Goal: Transaction & Acquisition: Obtain resource

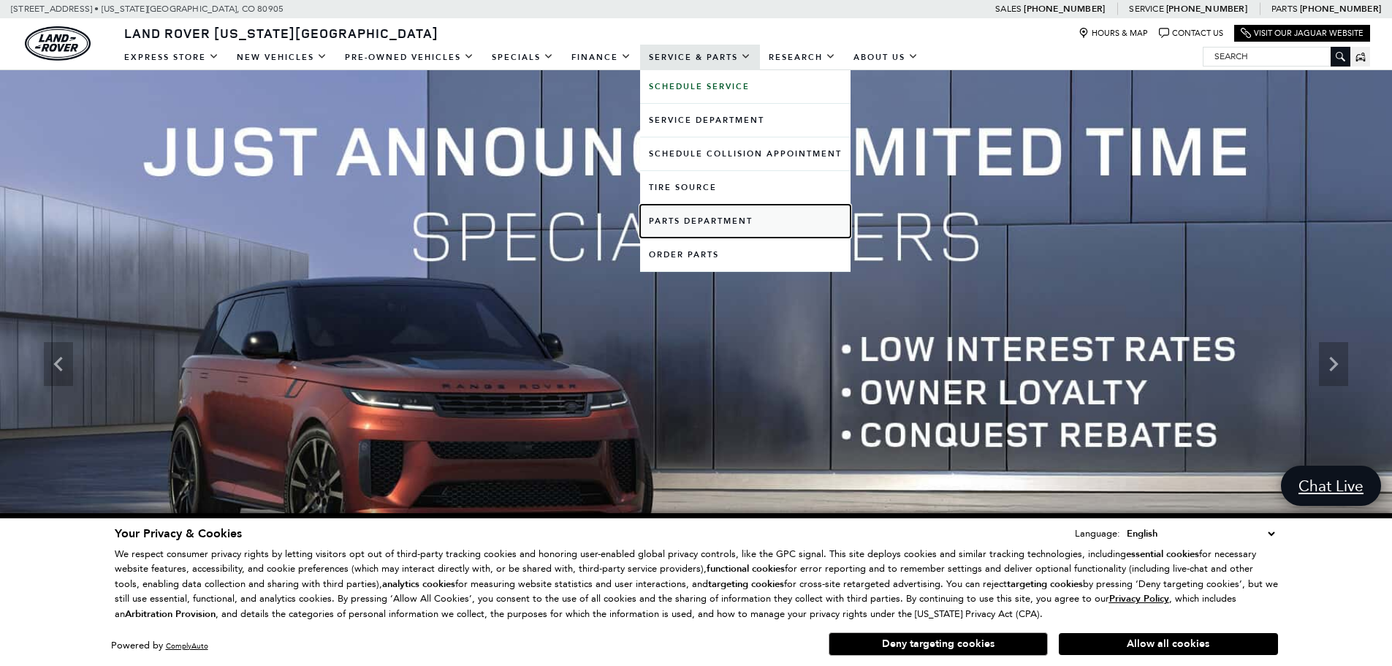
click at [732, 221] on link "Parts Department" at bounding box center [745, 221] width 211 height 33
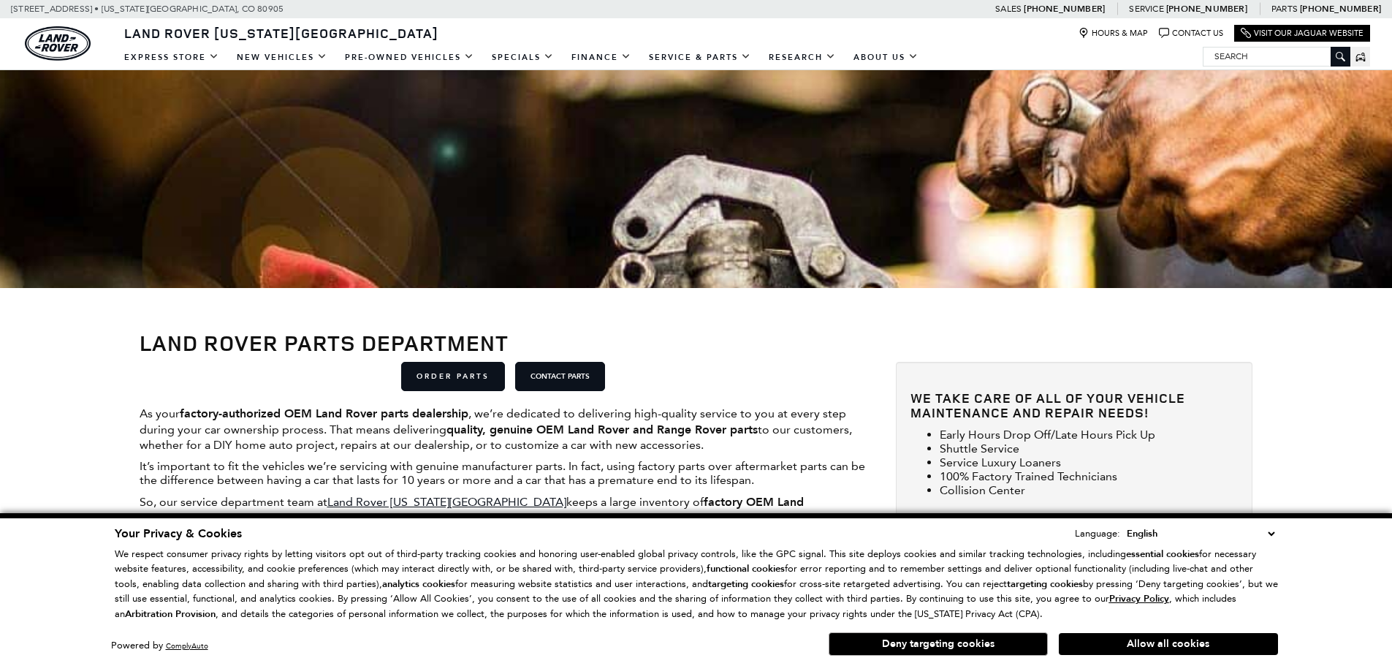
scroll to position [290, 0]
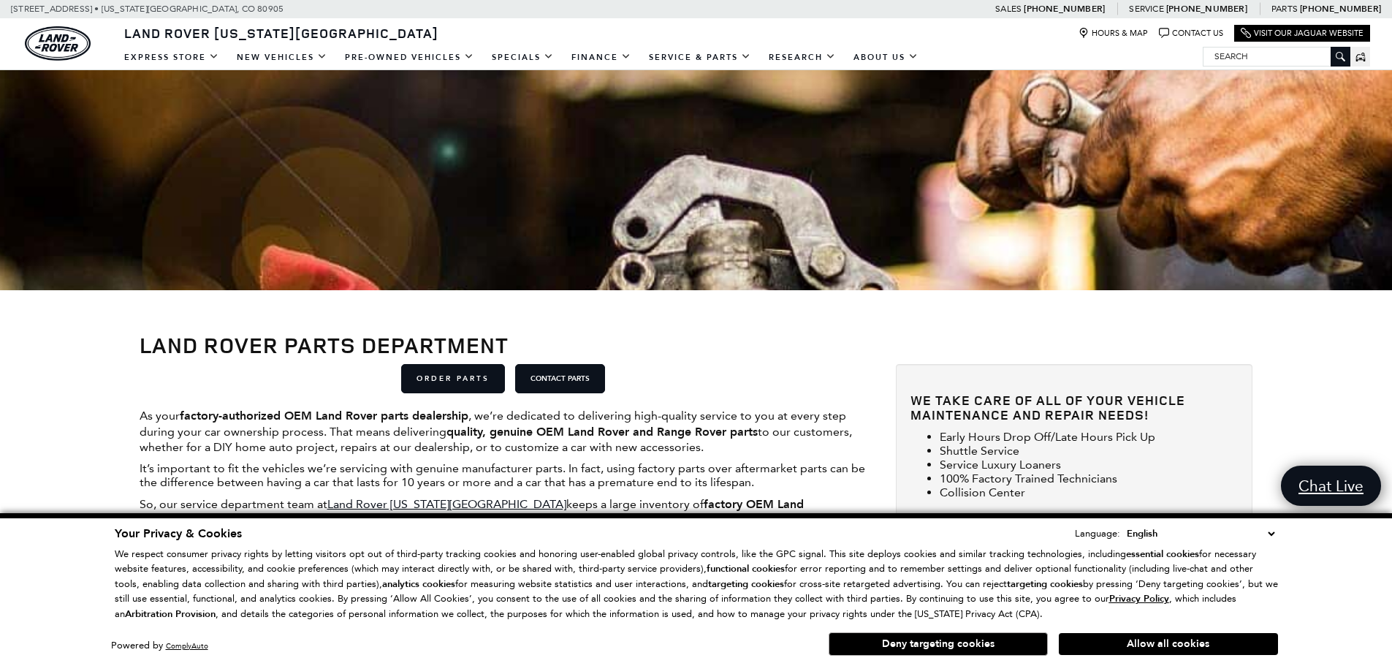
drag, startPoint x: 1161, startPoint y: 646, endPoint x: 1148, endPoint y: 645, distance: 13.2
click at [1158, 648] on button "Allow all cookies" at bounding box center [1168, 644] width 219 height 22
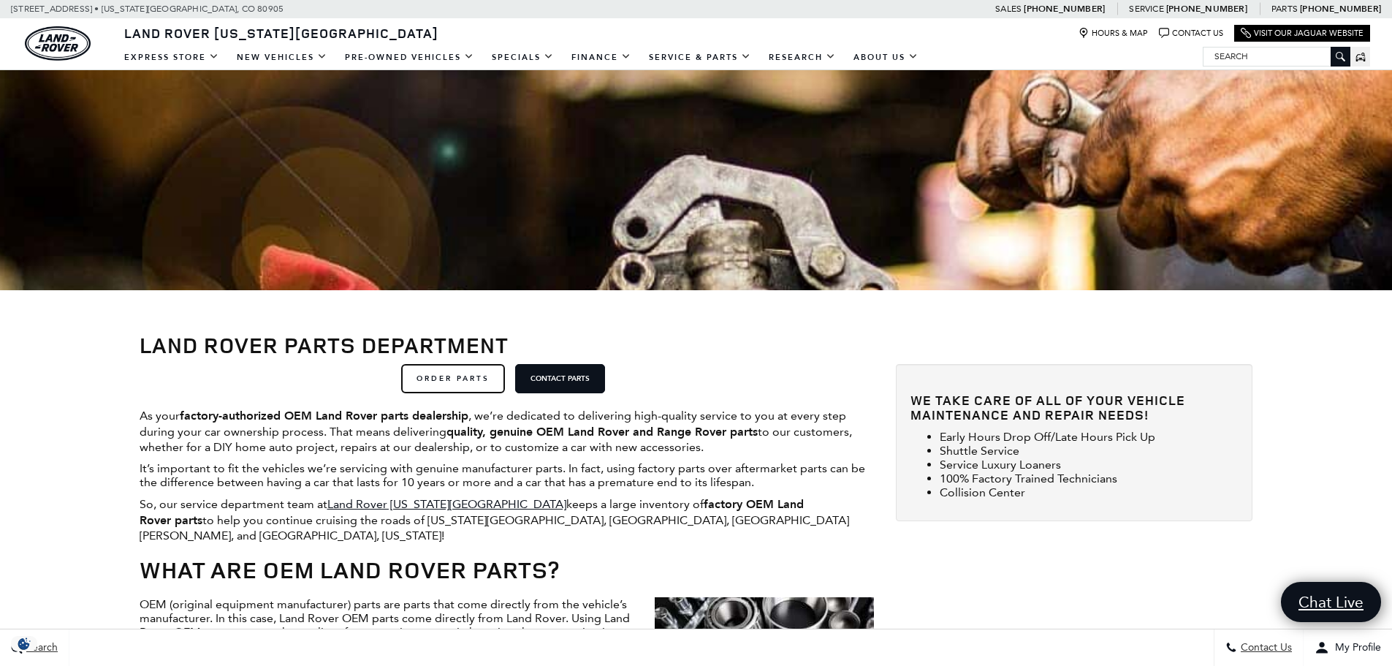
click at [458, 378] on link "ORDER PARTS" at bounding box center [453, 378] width 104 height 29
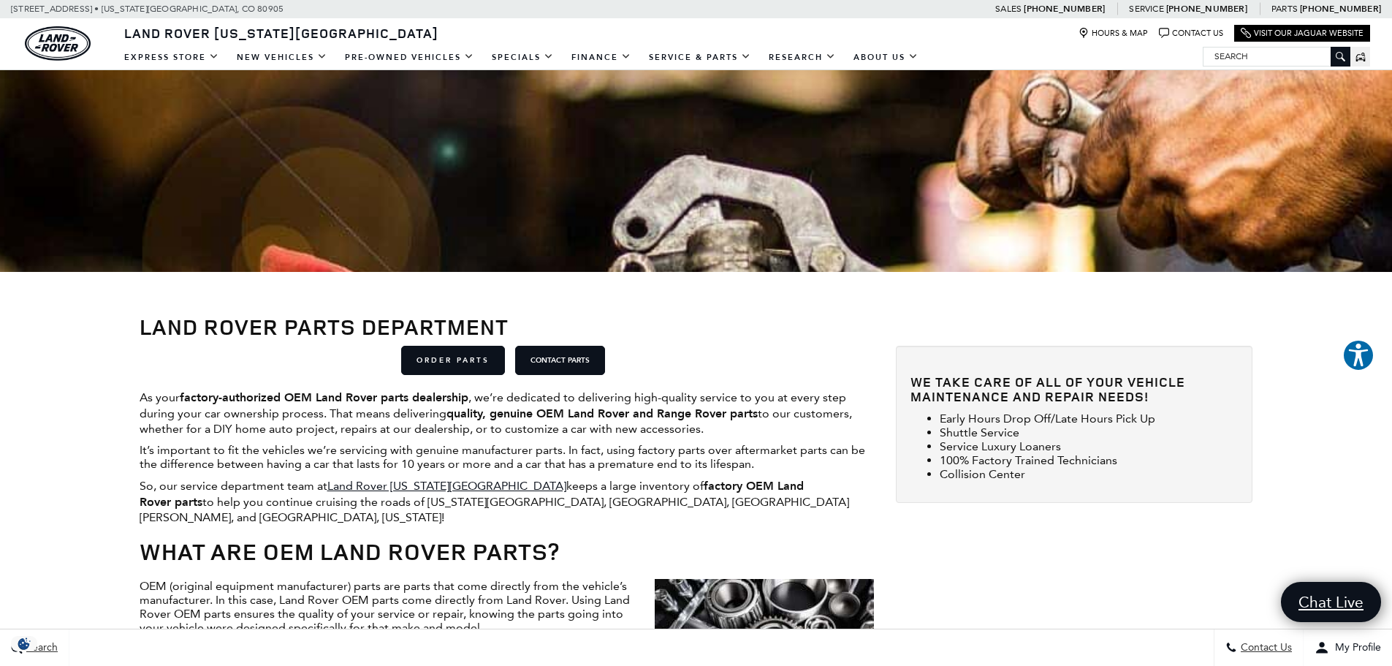
scroll to position [124, 0]
